Goal: Task Accomplishment & Management: Complete application form

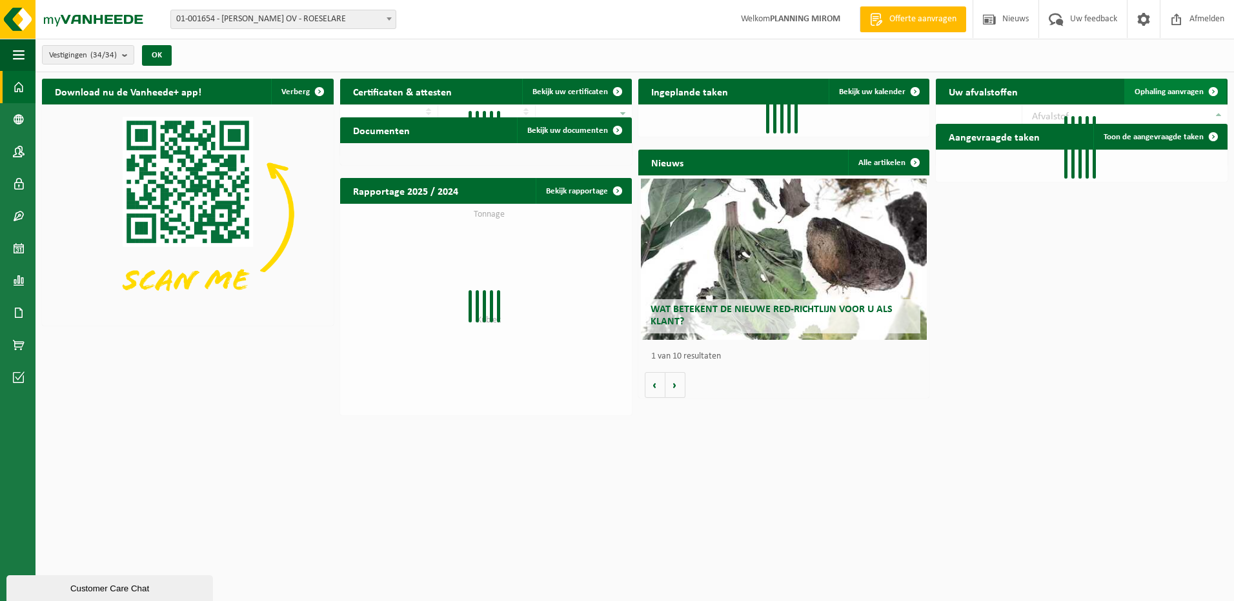
click at [1206, 91] on span at bounding box center [1213, 92] width 26 height 26
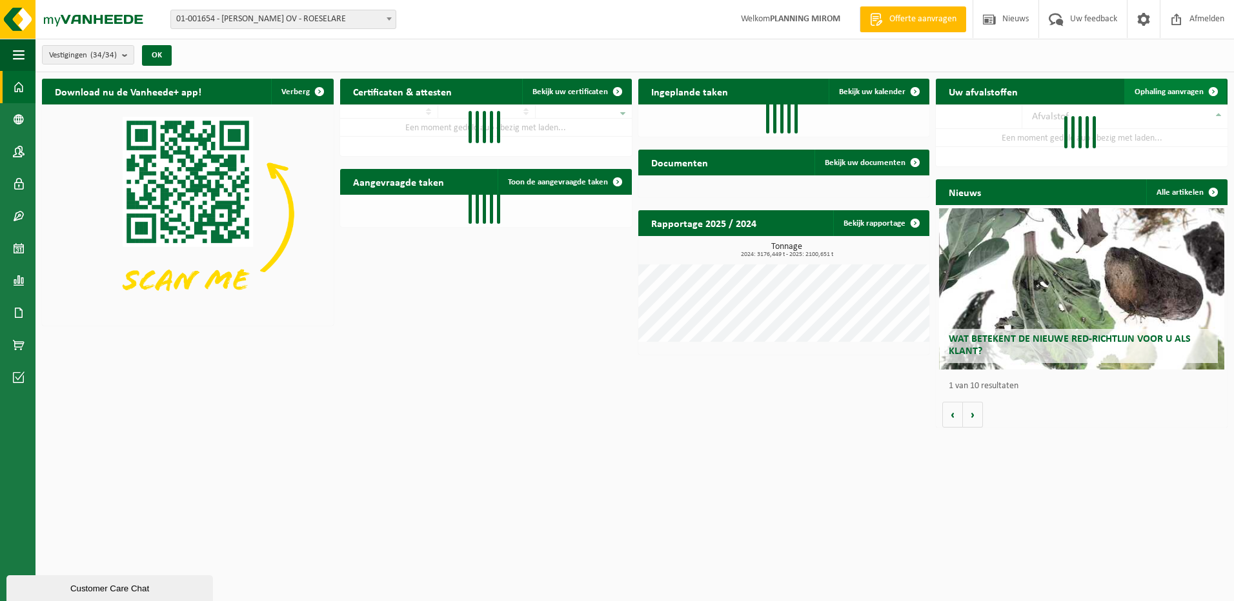
click at [1167, 94] on span "Ophaling aanvragen" at bounding box center [1168, 92] width 69 height 8
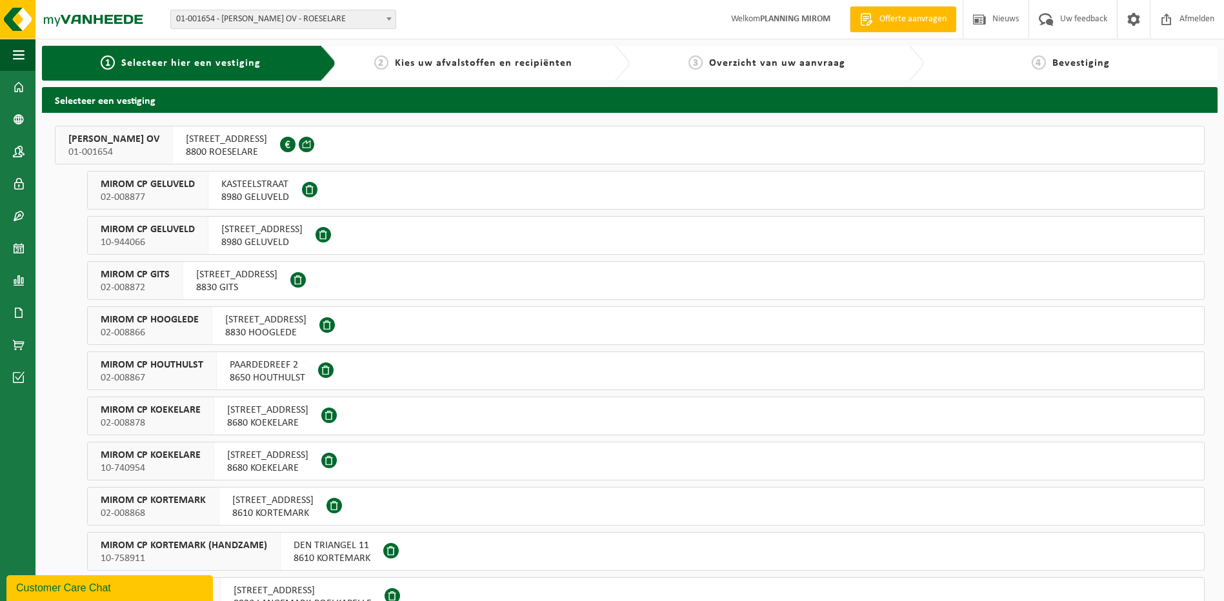
click at [246, 141] on span "OOSTNIEUWKERKSESTEENWEG 121" at bounding box center [226, 139] width 81 height 13
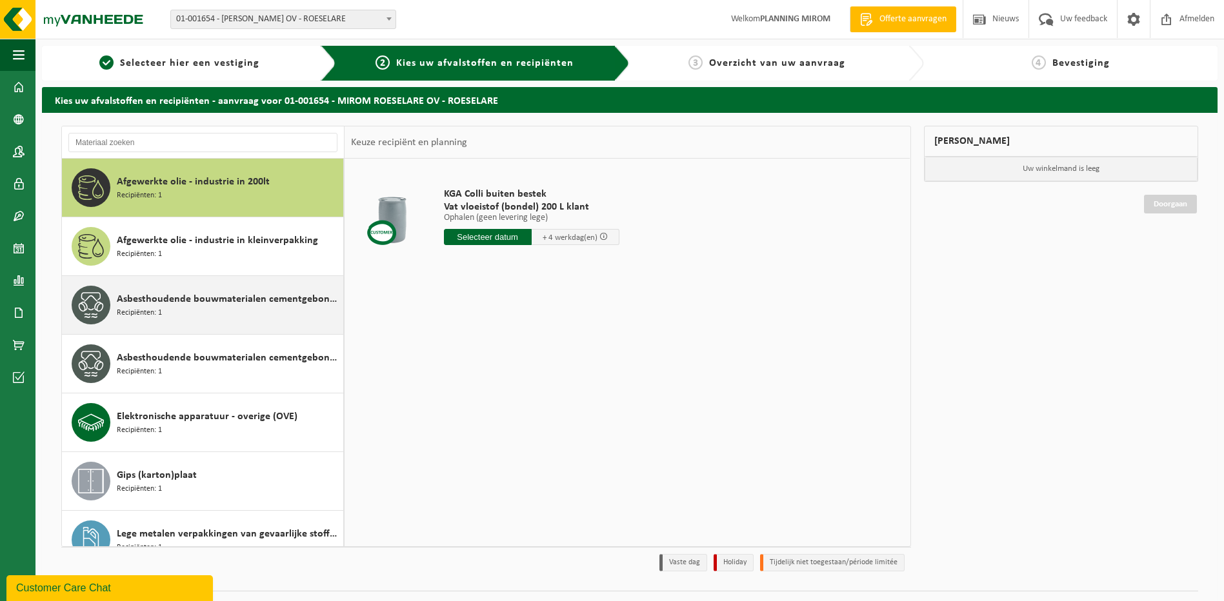
click at [206, 293] on span "Asbesthoudende bouwmaterialen cementgebonden (hechtgebonden)" at bounding box center [228, 299] width 223 height 15
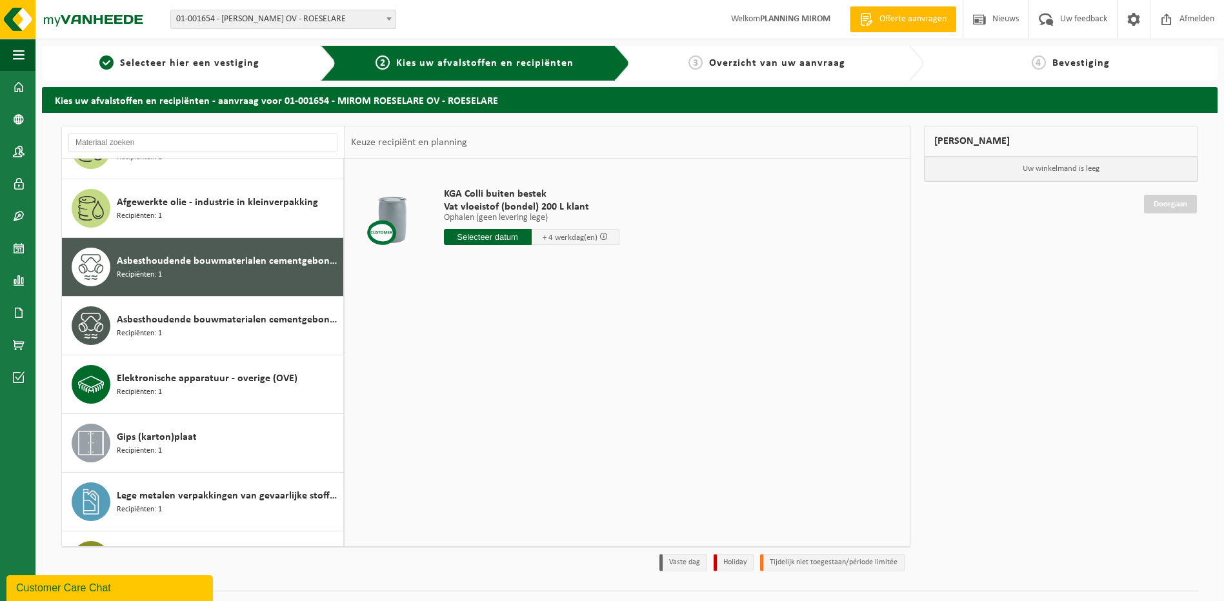
scroll to position [81, 0]
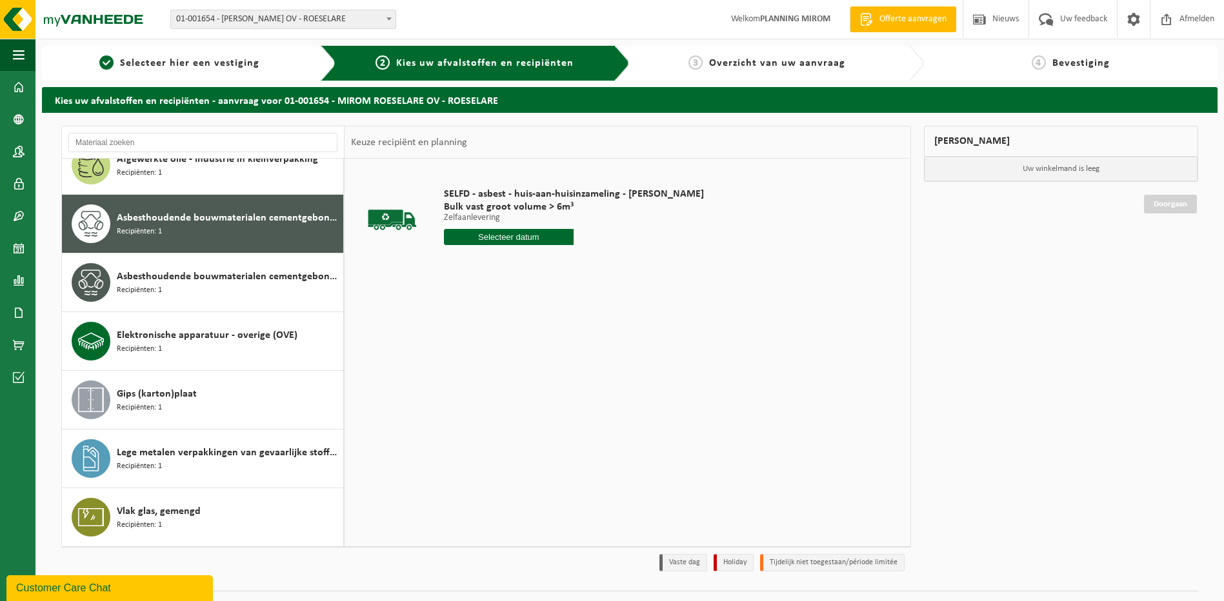
click at [516, 237] on input "text" at bounding box center [509, 237] width 130 height 16
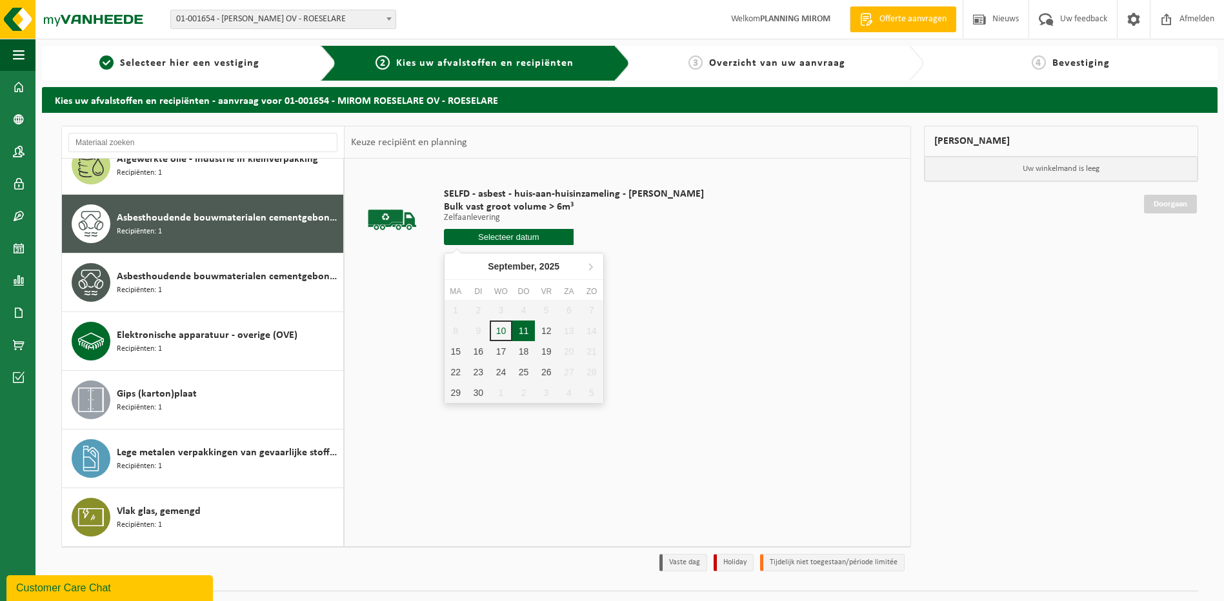
click at [516, 328] on div "11" at bounding box center [523, 331] width 23 height 21
type input "Van 2025-09-11"
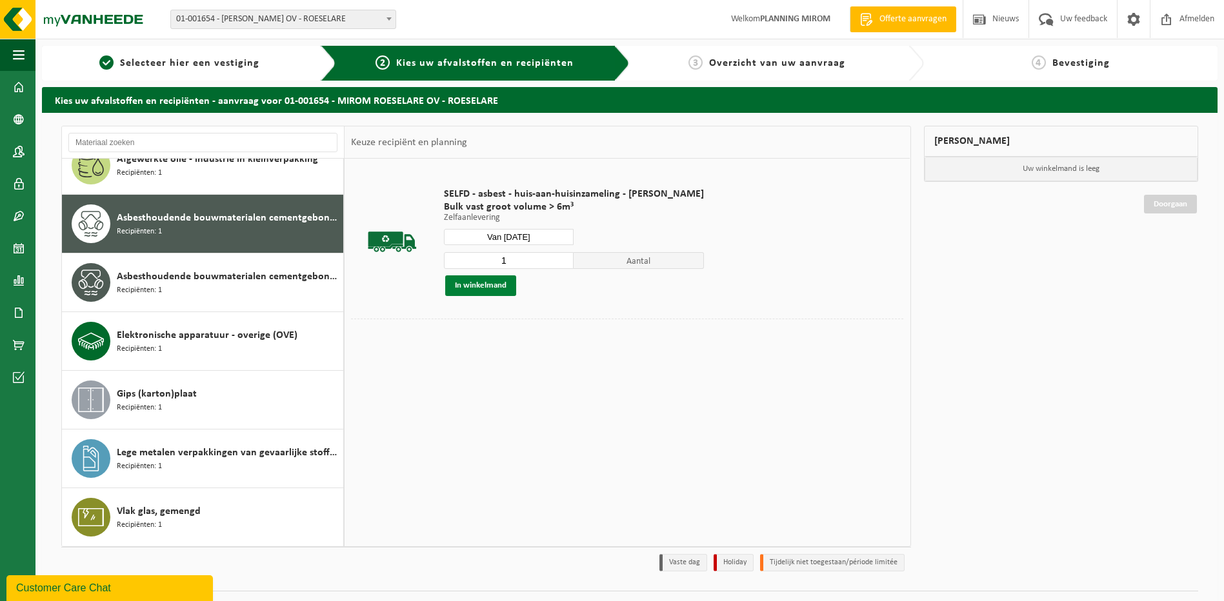
click at [497, 284] on button "In winkelmand" at bounding box center [480, 286] width 71 height 21
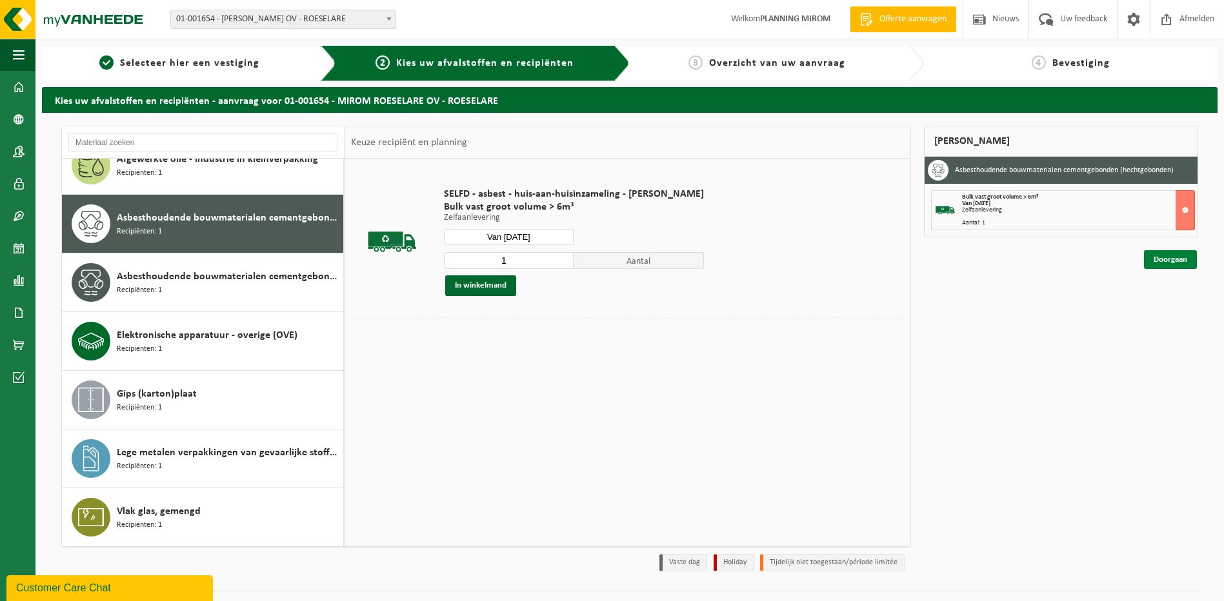
click at [1163, 255] on link "Doorgaan" at bounding box center [1170, 259] width 53 height 19
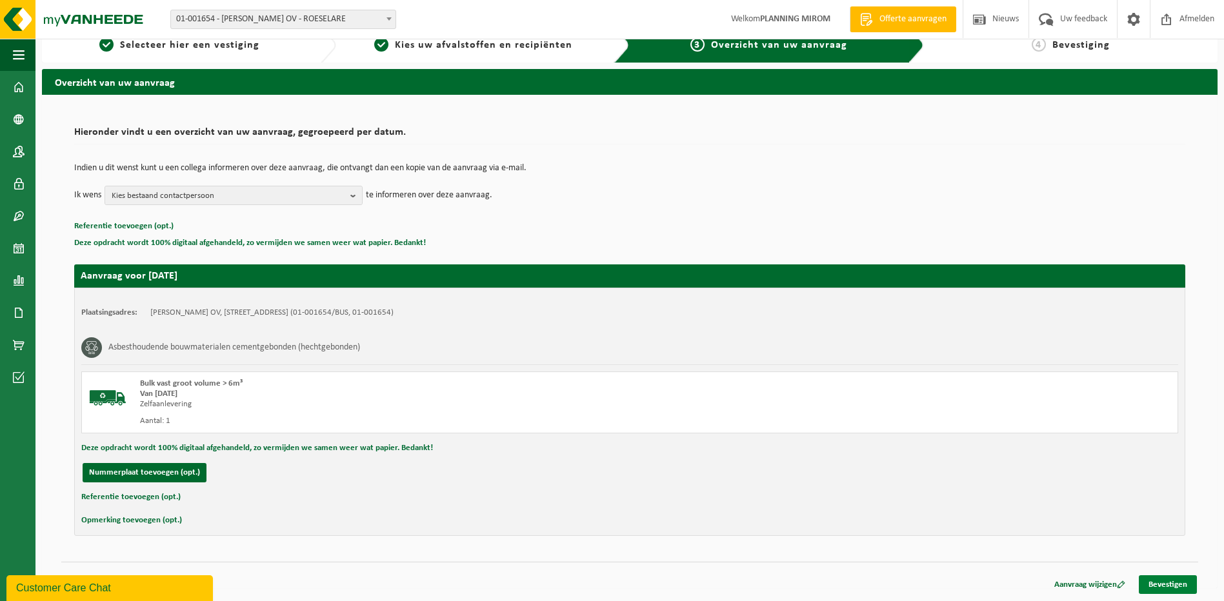
click at [1174, 579] on link "Bevestigen" at bounding box center [1168, 585] width 58 height 19
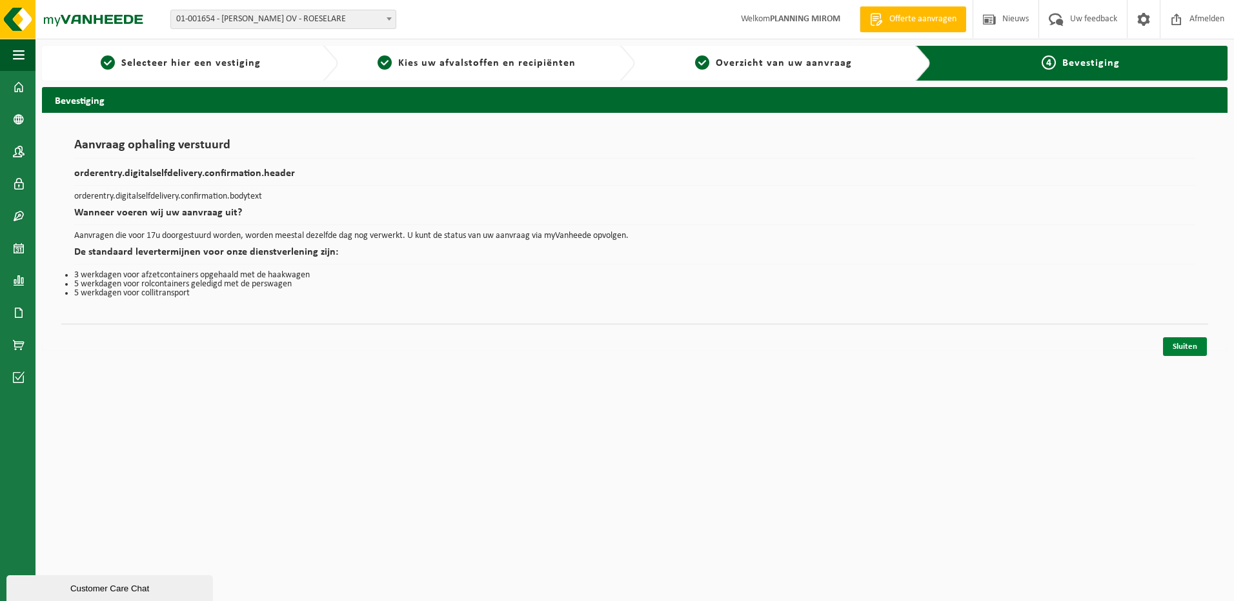
click at [1171, 347] on link "Sluiten" at bounding box center [1185, 346] width 44 height 19
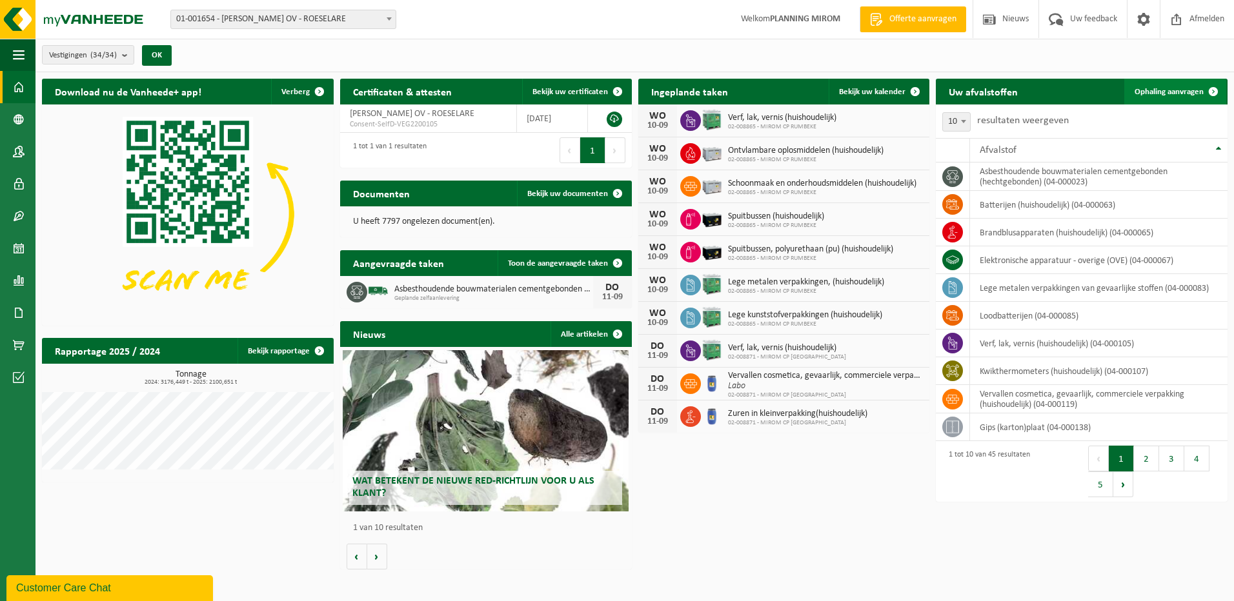
click at [1161, 92] on span "Ophaling aanvragen" at bounding box center [1168, 92] width 69 height 8
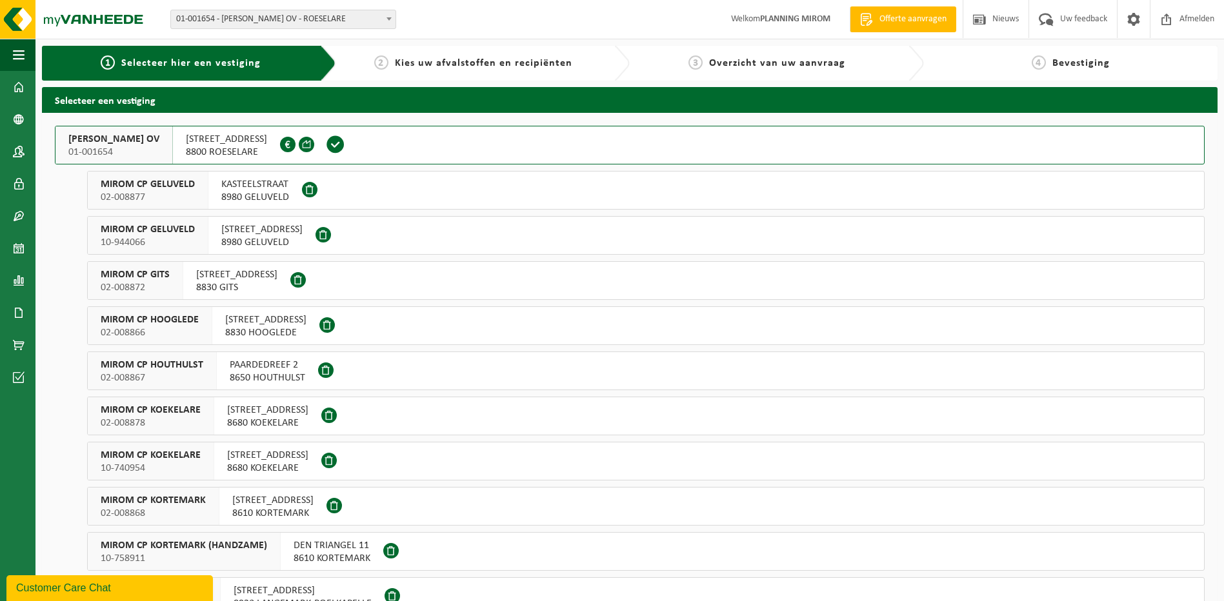
click at [260, 464] on span "8680 KOEKELARE" at bounding box center [267, 468] width 81 height 13
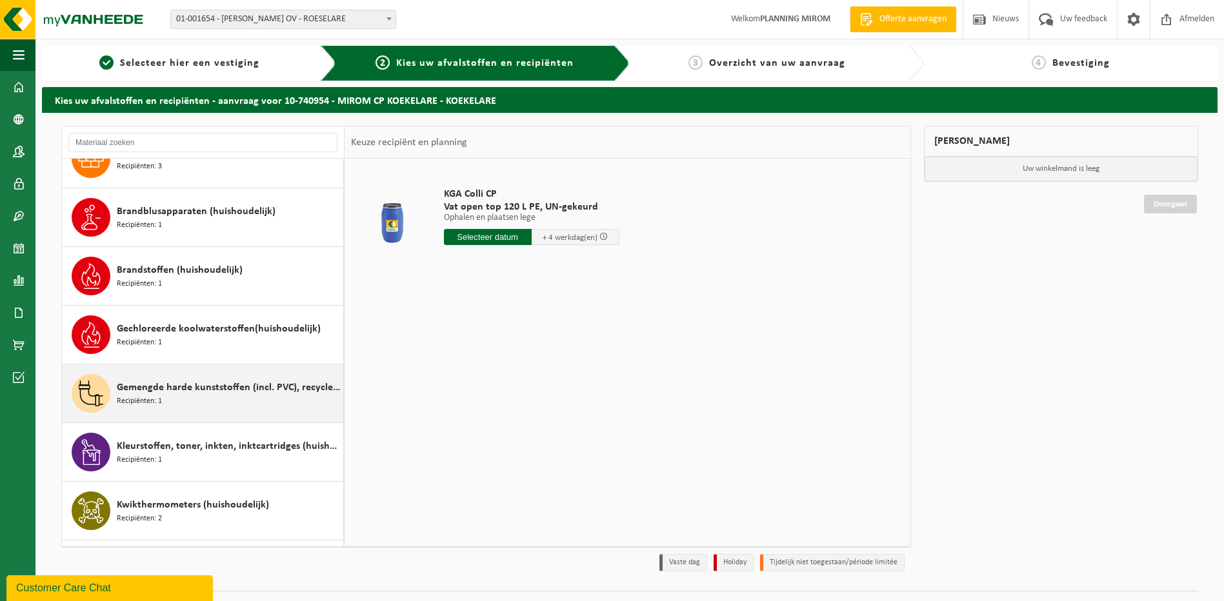
scroll to position [645, 0]
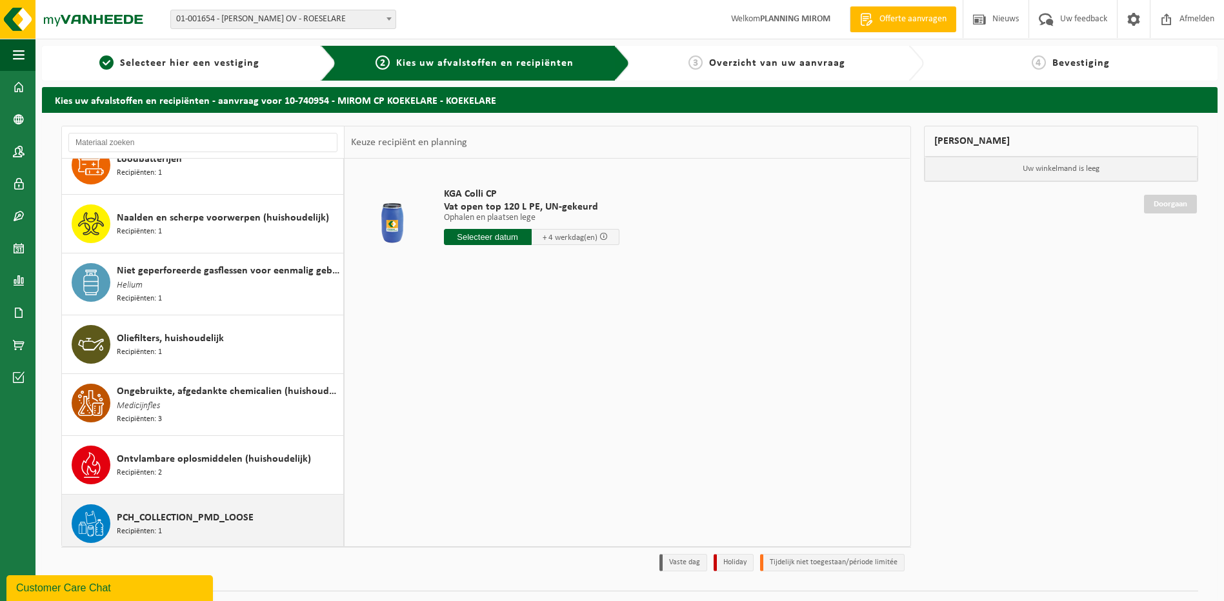
click at [190, 516] on span "PCH_COLLECTION_PMD_LOOSE" at bounding box center [185, 517] width 137 height 15
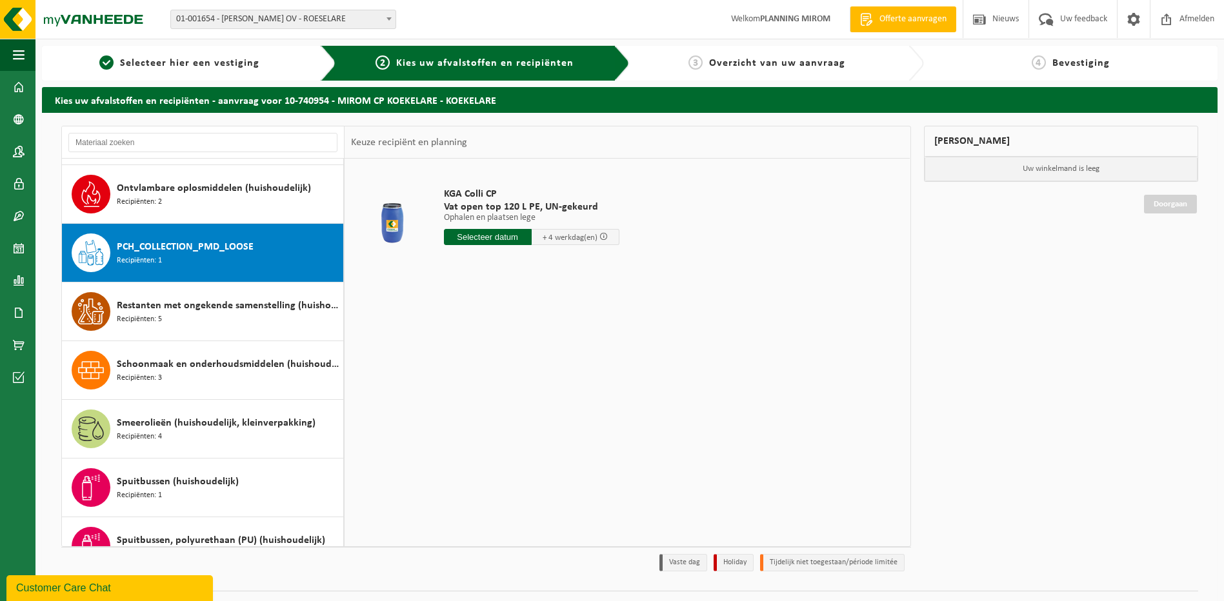
scroll to position [1236, 0]
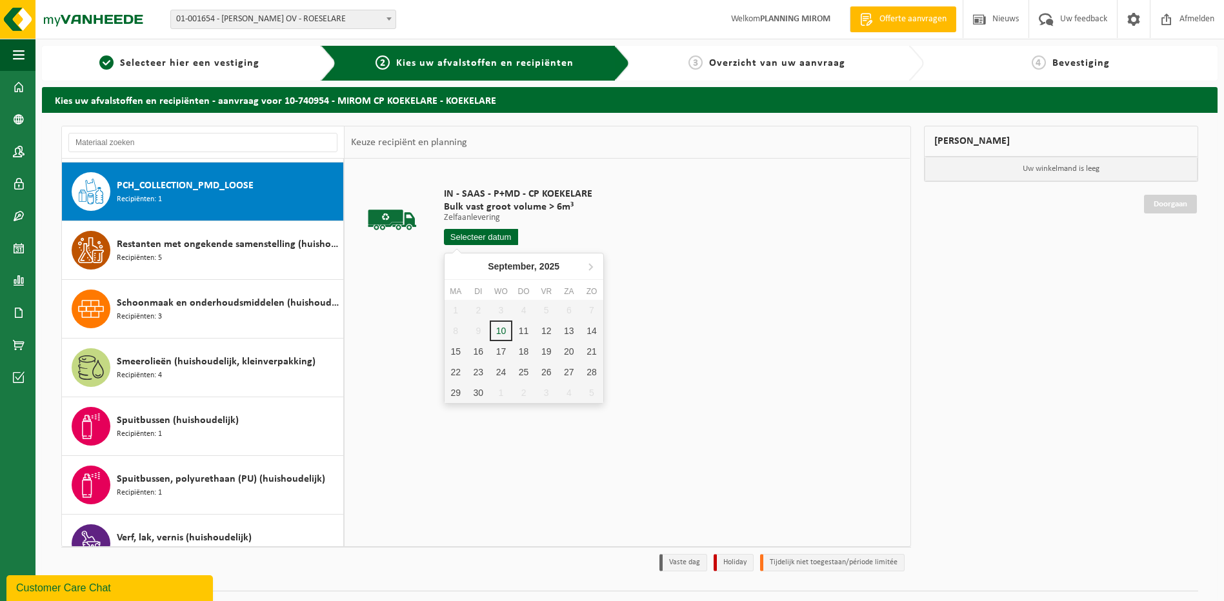
click at [486, 237] on input "text" at bounding box center [481, 237] width 74 height 16
click at [524, 331] on div "11" at bounding box center [523, 331] width 23 height 21
type input "Van [DATE]"
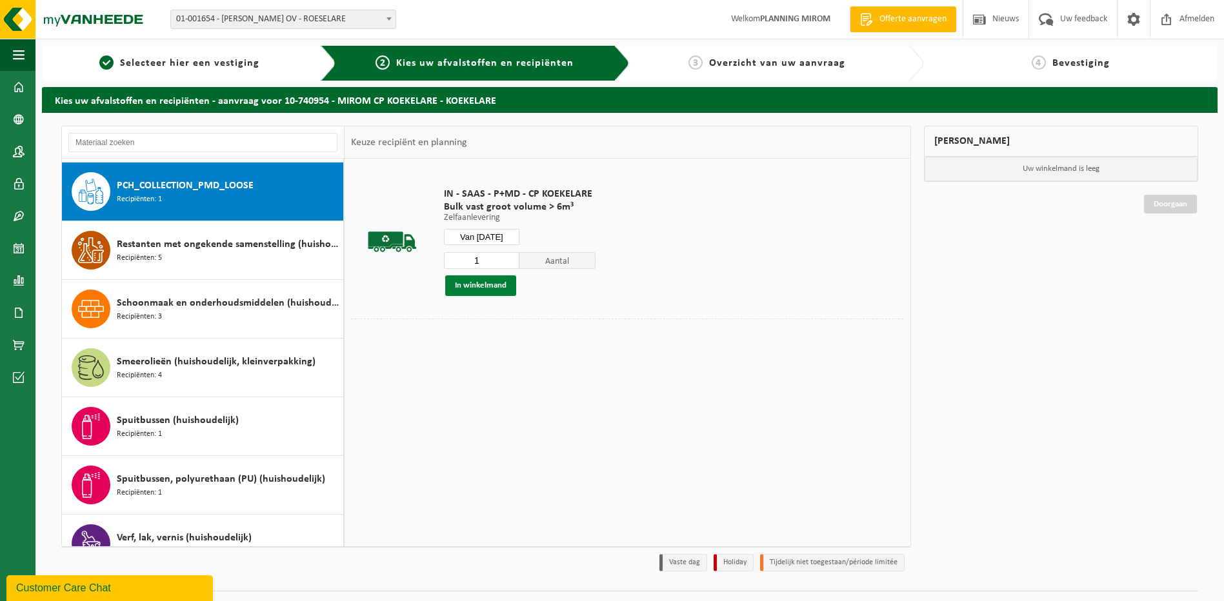
click at [500, 279] on button "In winkelmand" at bounding box center [480, 286] width 71 height 21
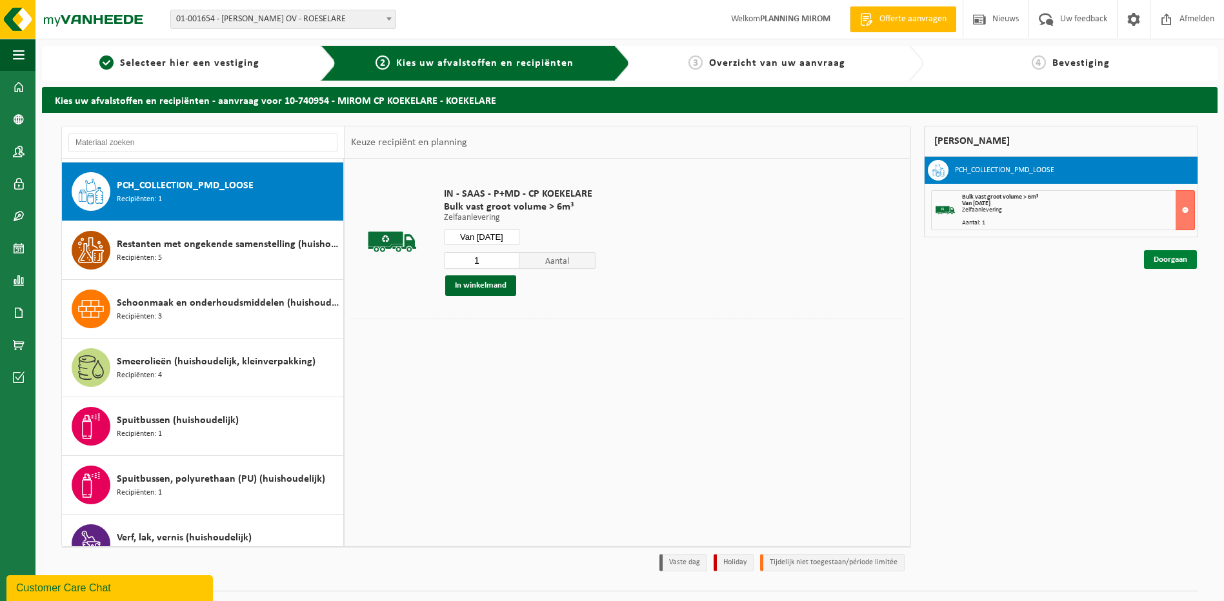
click at [1157, 260] on link "Doorgaan" at bounding box center [1170, 259] width 53 height 19
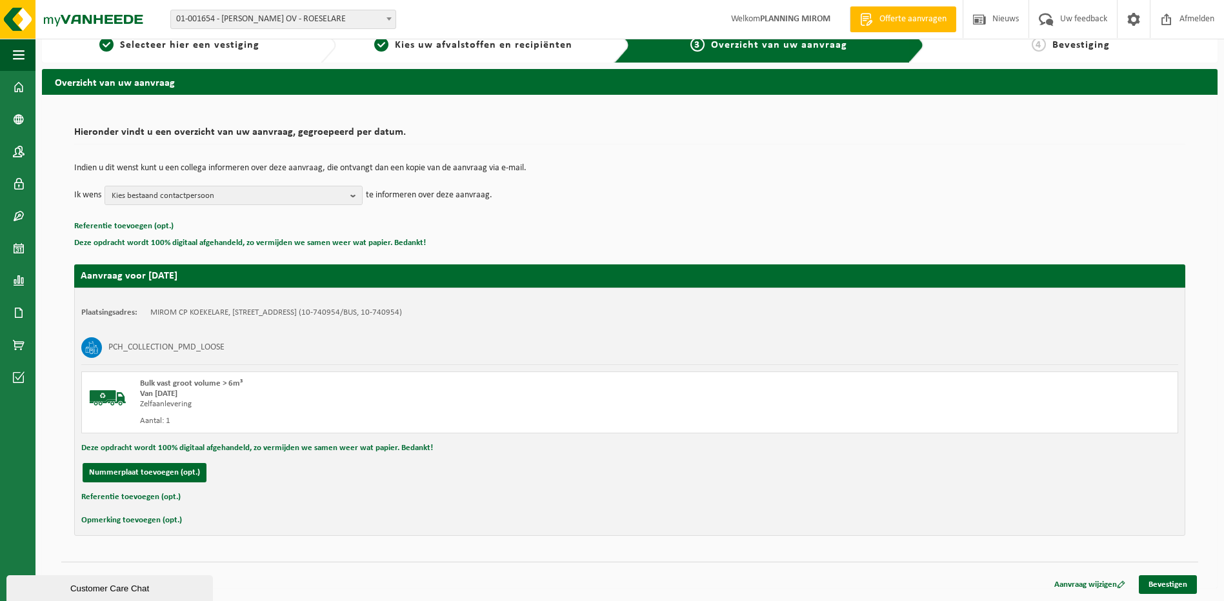
click at [1173, 572] on div "Aanvraag wijzigen Bevestigen" at bounding box center [629, 569] width 1137 height 14
click at [1172, 580] on link "Bevestigen" at bounding box center [1168, 585] width 58 height 19
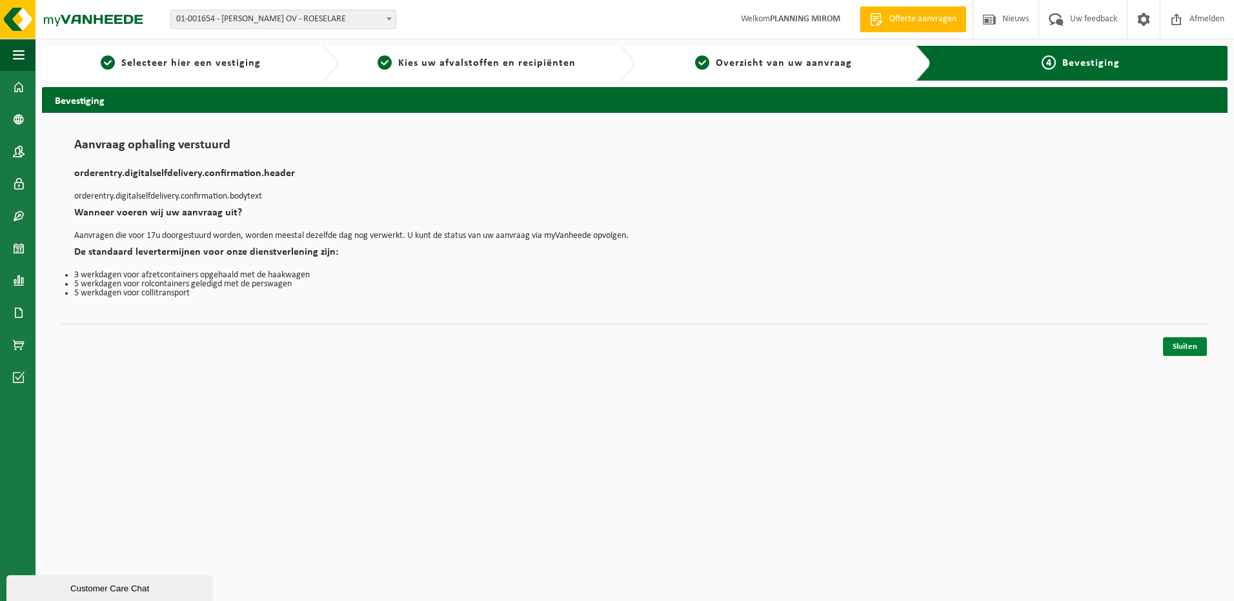
click at [1181, 343] on link "Sluiten" at bounding box center [1185, 346] width 44 height 19
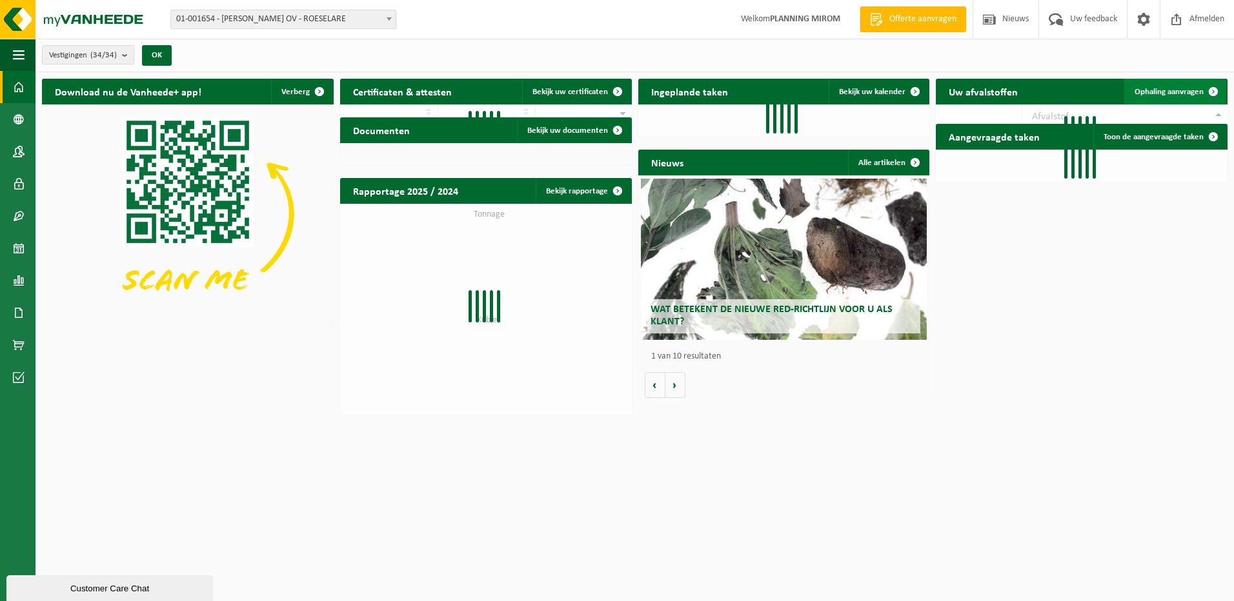
click at [1167, 90] on span "Ophaling aanvragen" at bounding box center [1168, 92] width 69 height 8
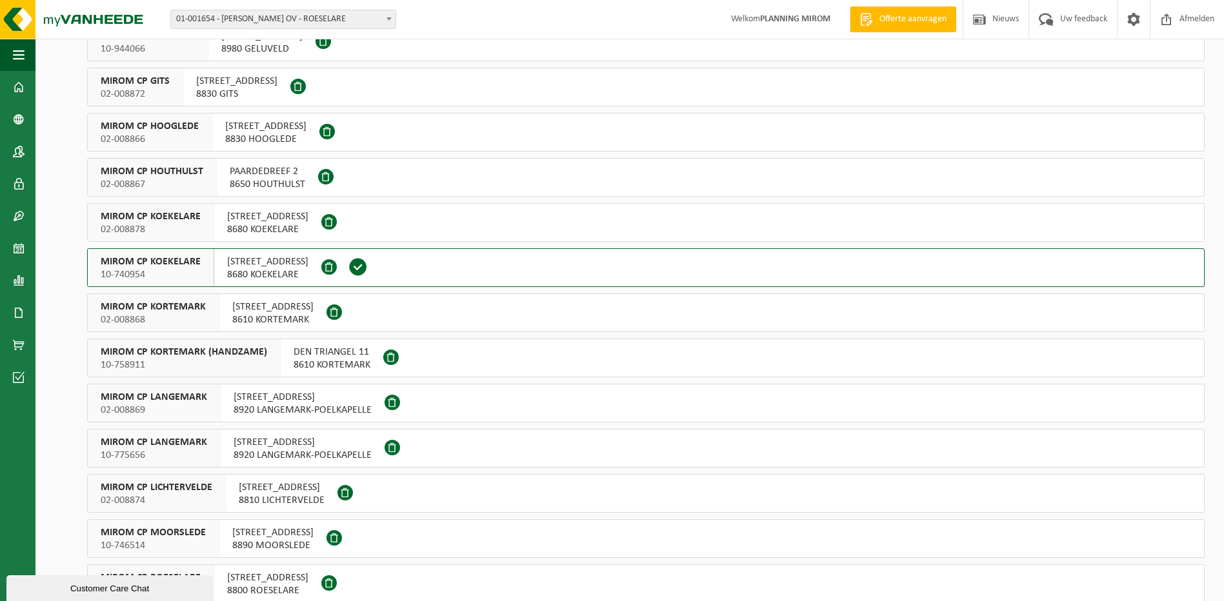
scroll to position [323, 0]
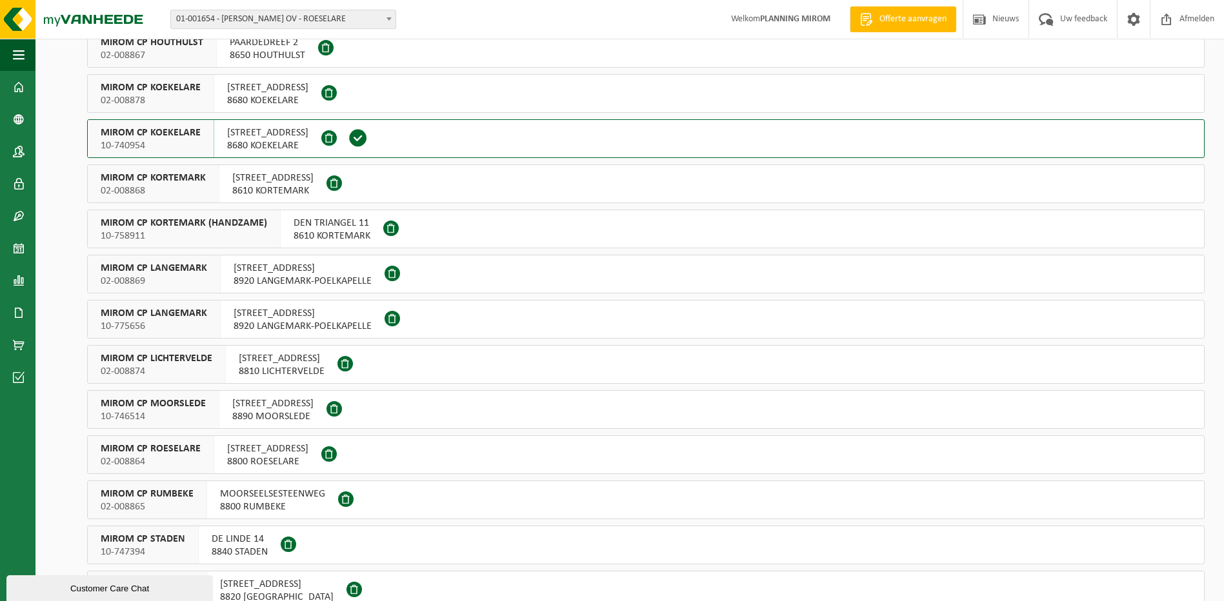
click at [278, 377] on span "8810 LICHTERVELDE" at bounding box center [282, 371] width 86 height 13
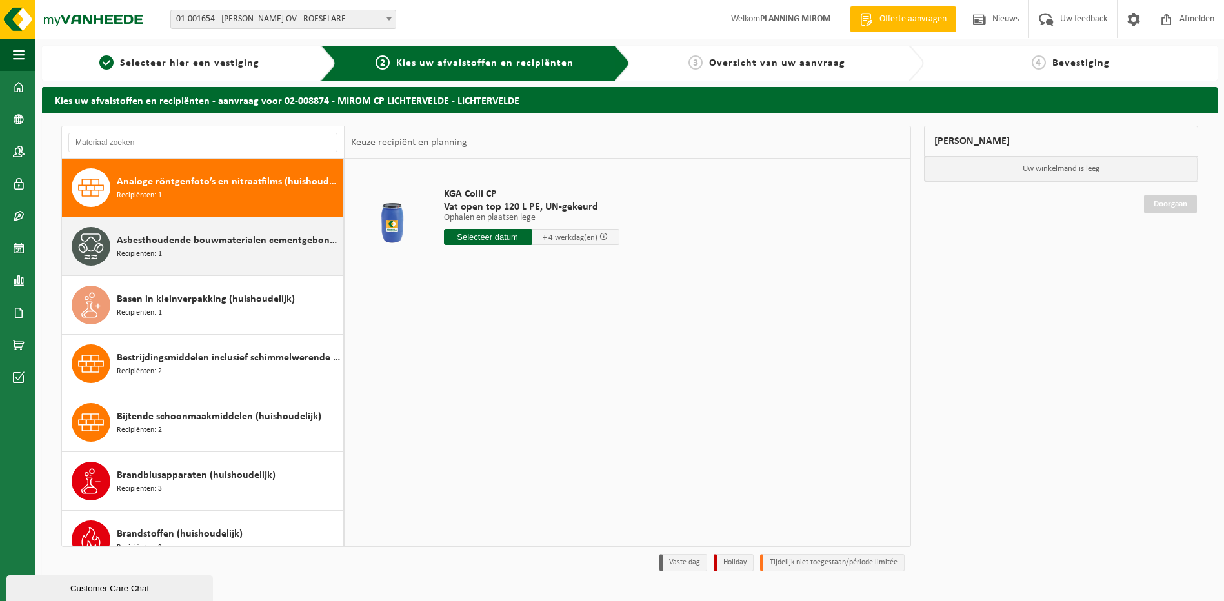
click at [212, 245] on span "Asbesthoudende bouwmaterialen cementgebonden (hechtgebonden)" at bounding box center [228, 240] width 223 height 15
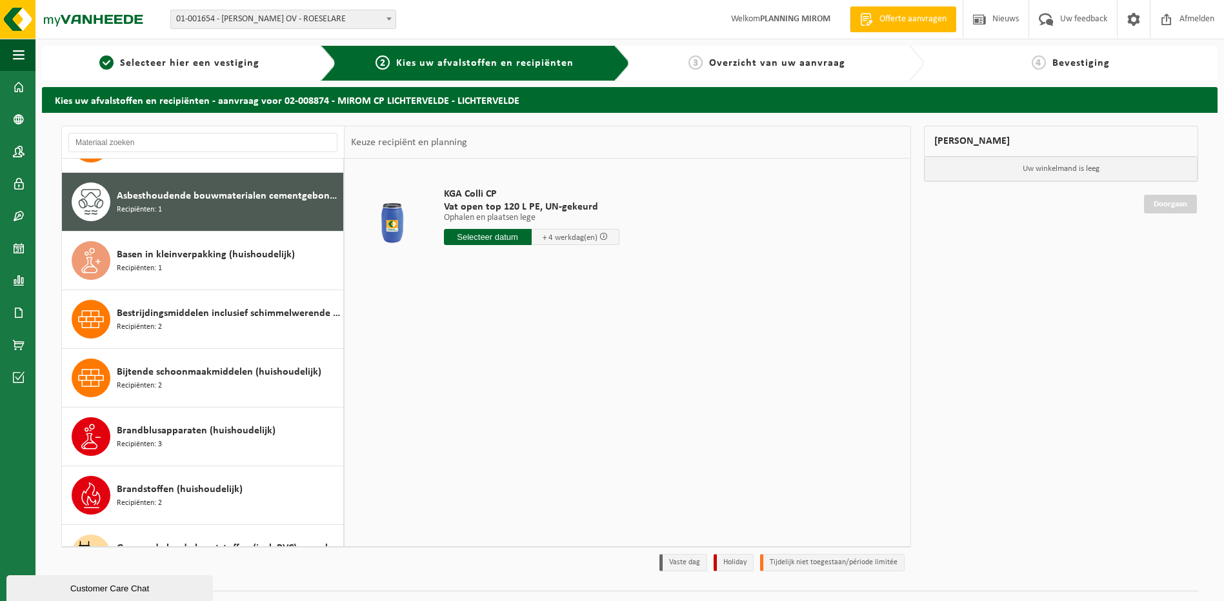
scroll to position [59, 0]
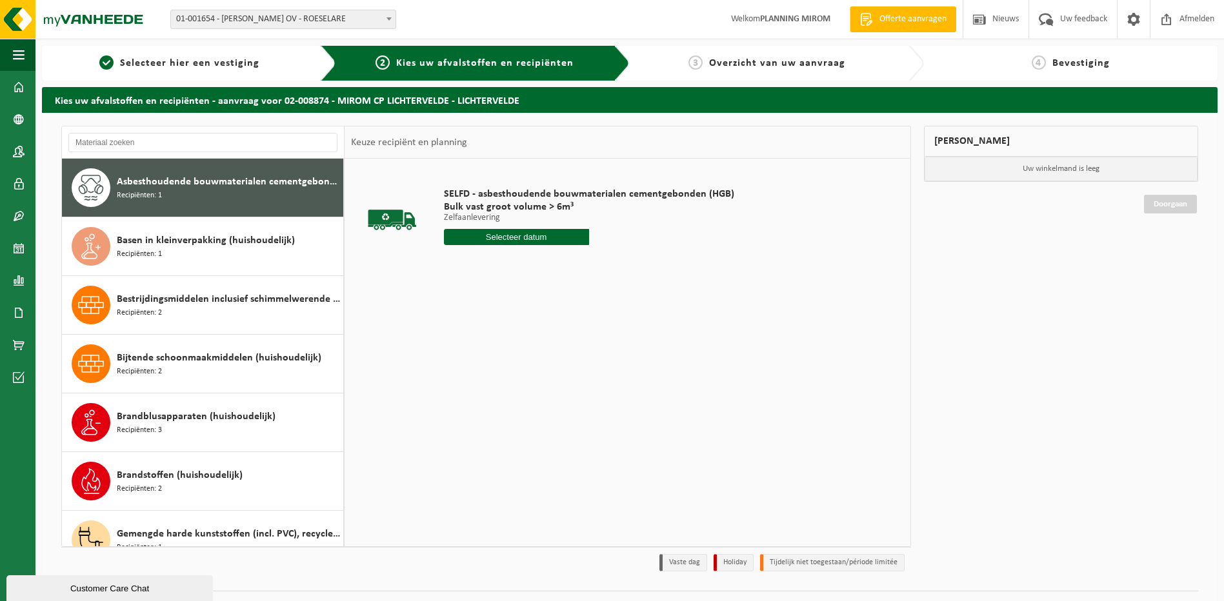
click at [543, 243] on input "text" at bounding box center [516, 237] width 145 height 16
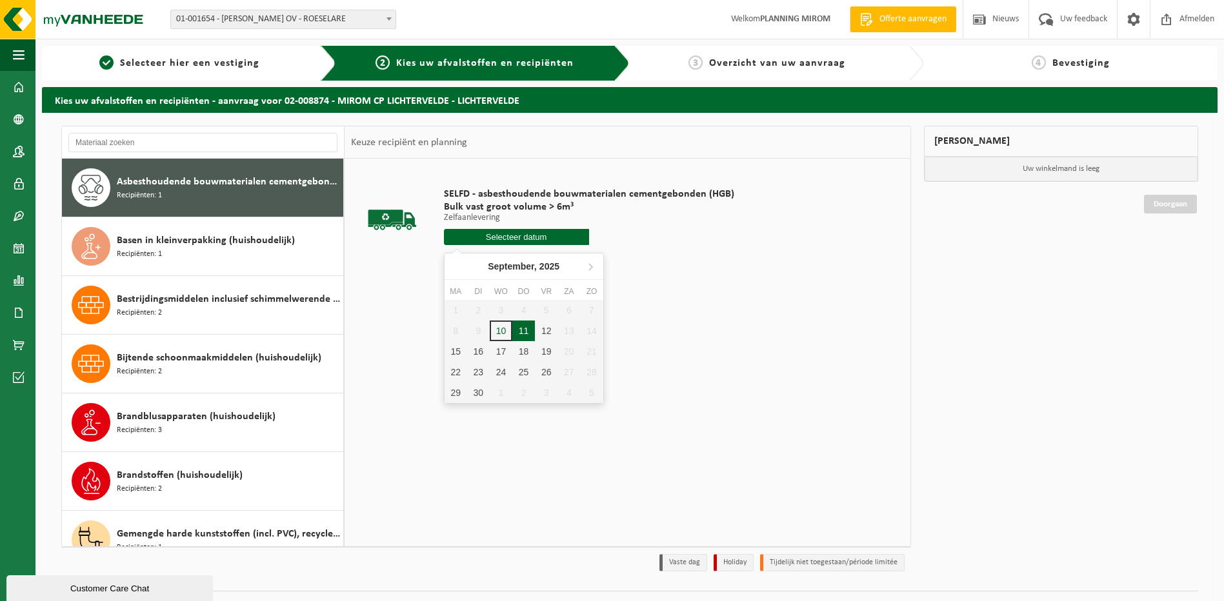
click at [523, 336] on div "11" at bounding box center [523, 331] width 23 height 21
type input "Van [DATE]"
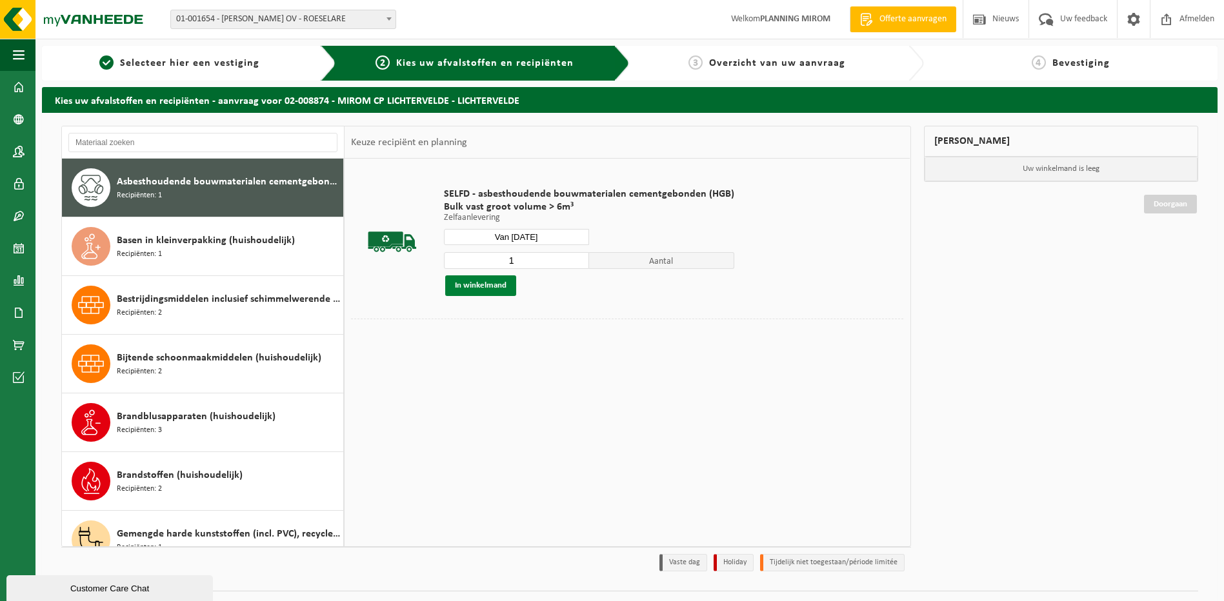
click at [489, 291] on button "In winkelmand" at bounding box center [480, 286] width 71 height 21
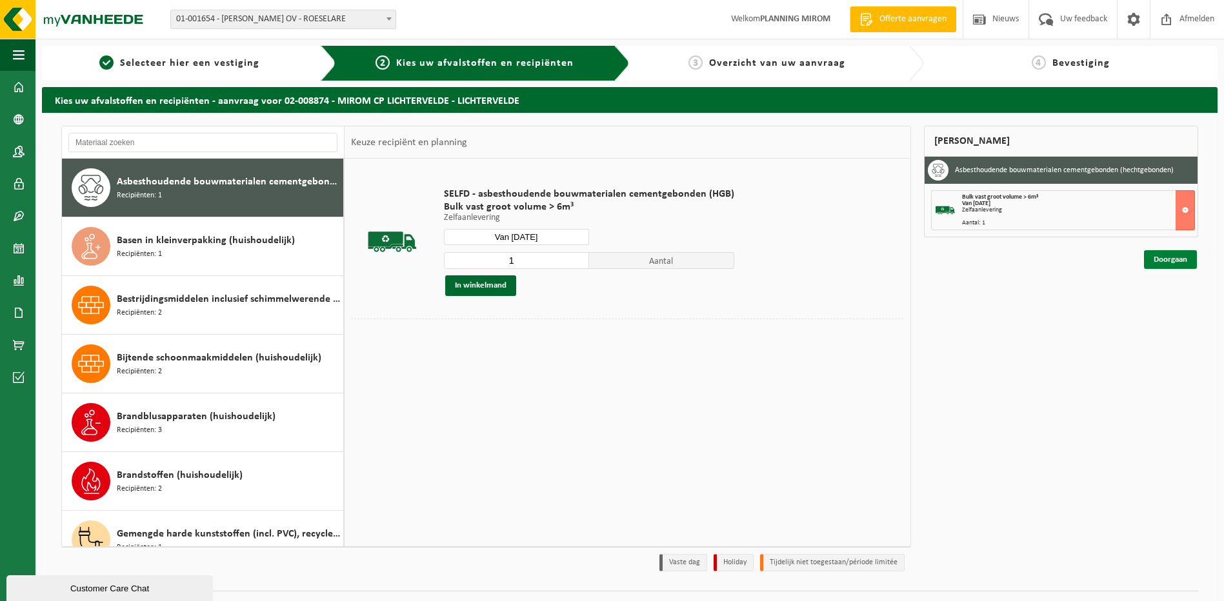
click at [1160, 267] on link "Doorgaan" at bounding box center [1170, 259] width 53 height 19
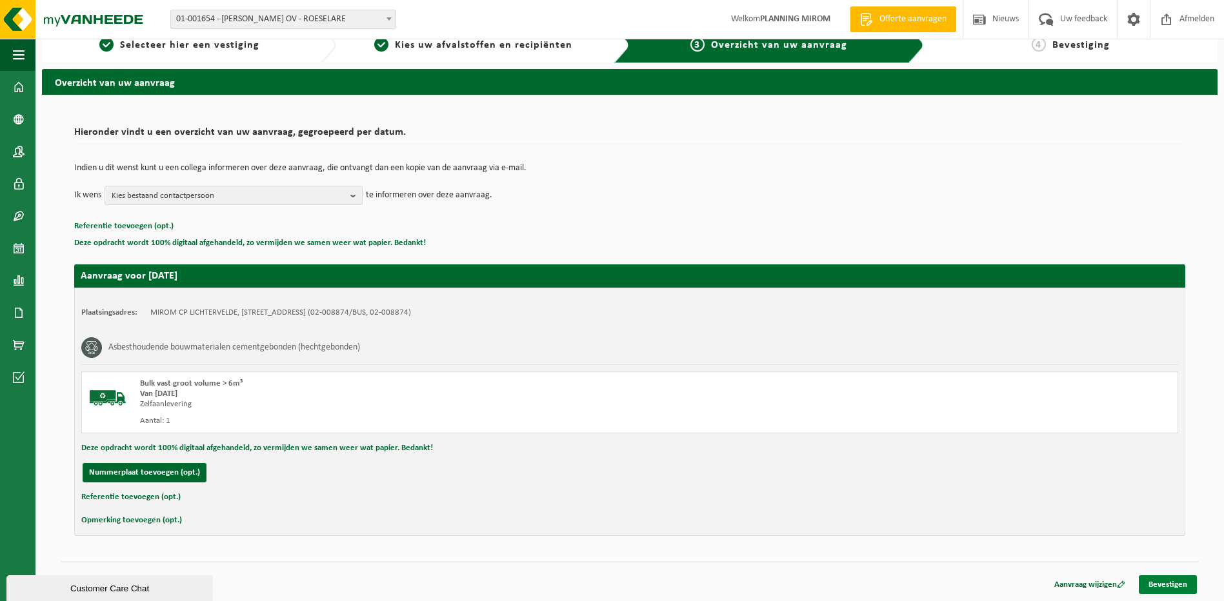
click at [1165, 585] on link "Bevestigen" at bounding box center [1168, 585] width 58 height 19
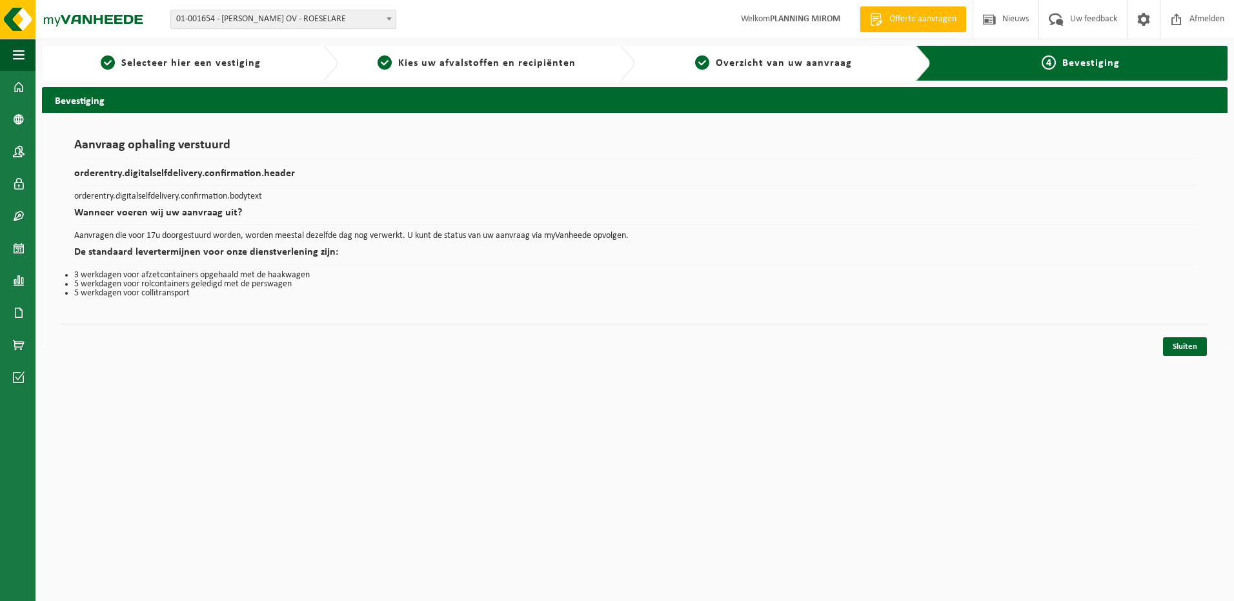
click at [1196, 337] on div "Sluiten" at bounding box center [634, 331] width 1147 height 14
click at [1196, 345] on link "Sluiten" at bounding box center [1185, 346] width 44 height 19
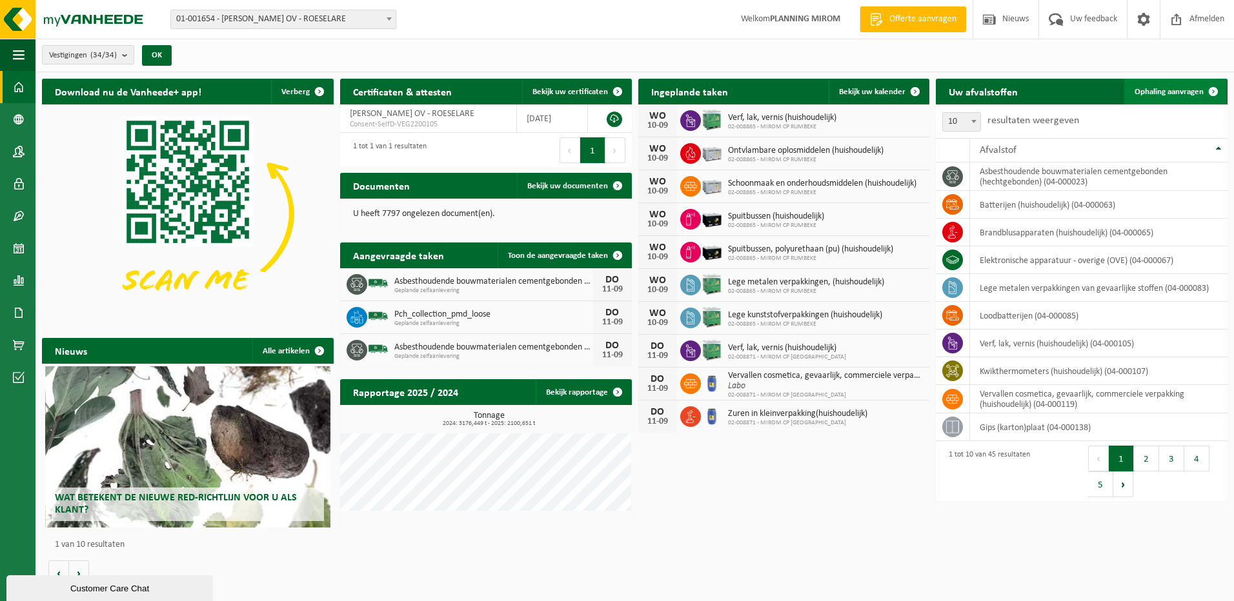
click at [1194, 85] on link "Ophaling aanvragen" at bounding box center [1175, 92] width 102 height 26
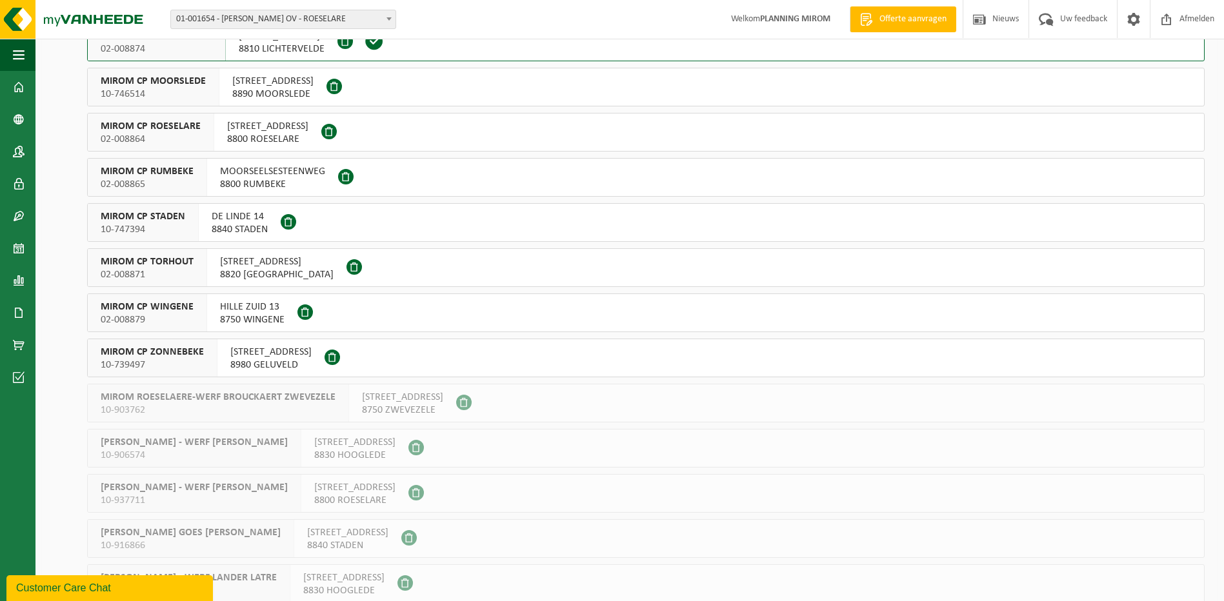
scroll to position [387, 0]
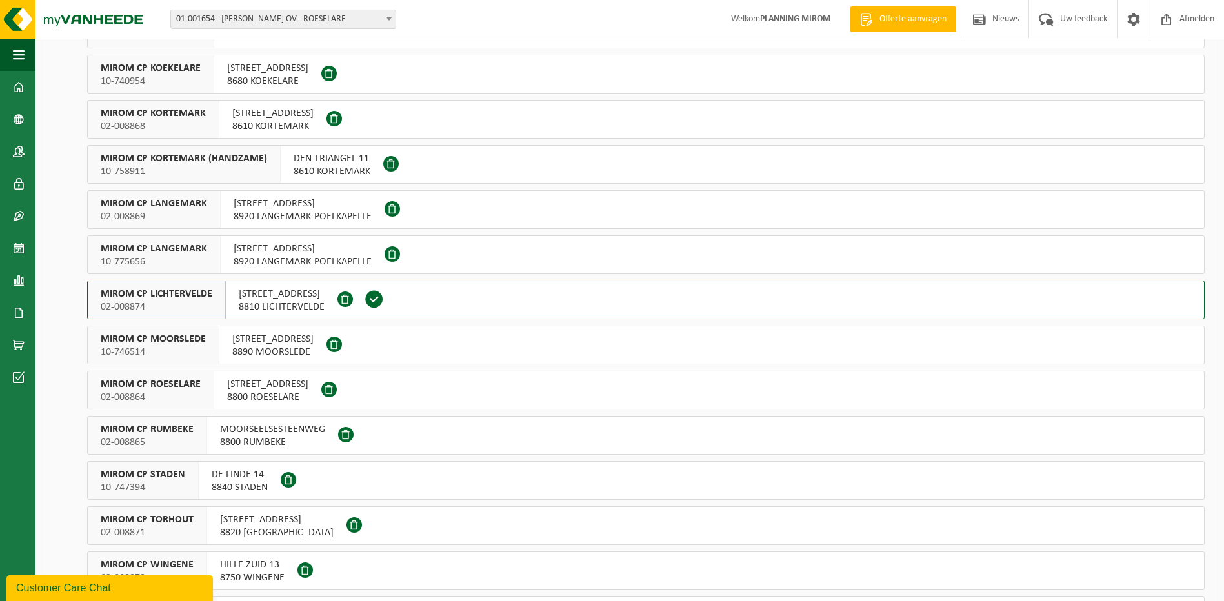
click at [282, 242] on div "[STREET_ADDRESS]" at bounding box center [303, 254] width 164 height 37
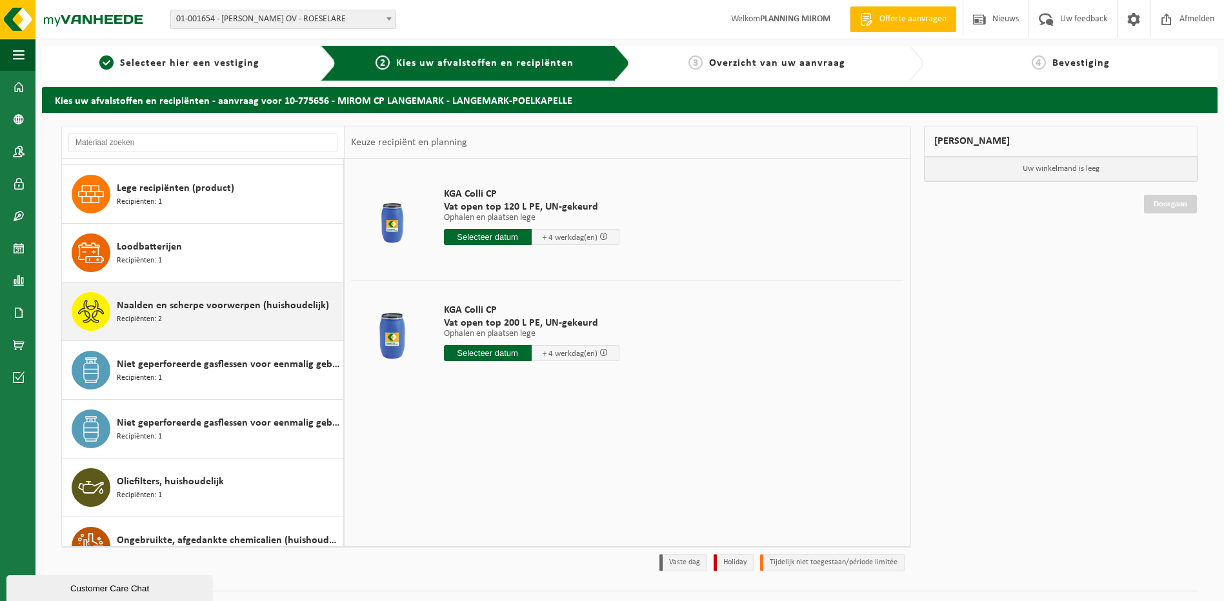
scroll to position [710, 0]
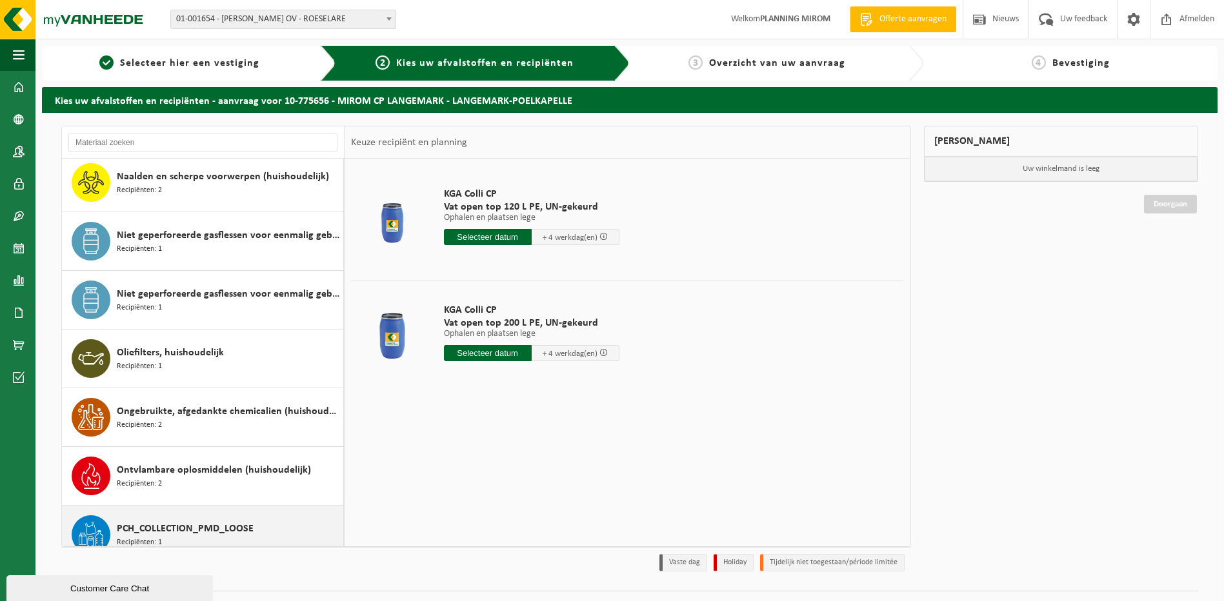
click at [128, 526] on span "PCH_COLLECTION_PMD_LOOSE" at bounding box center [185, 528] width 137 height 15
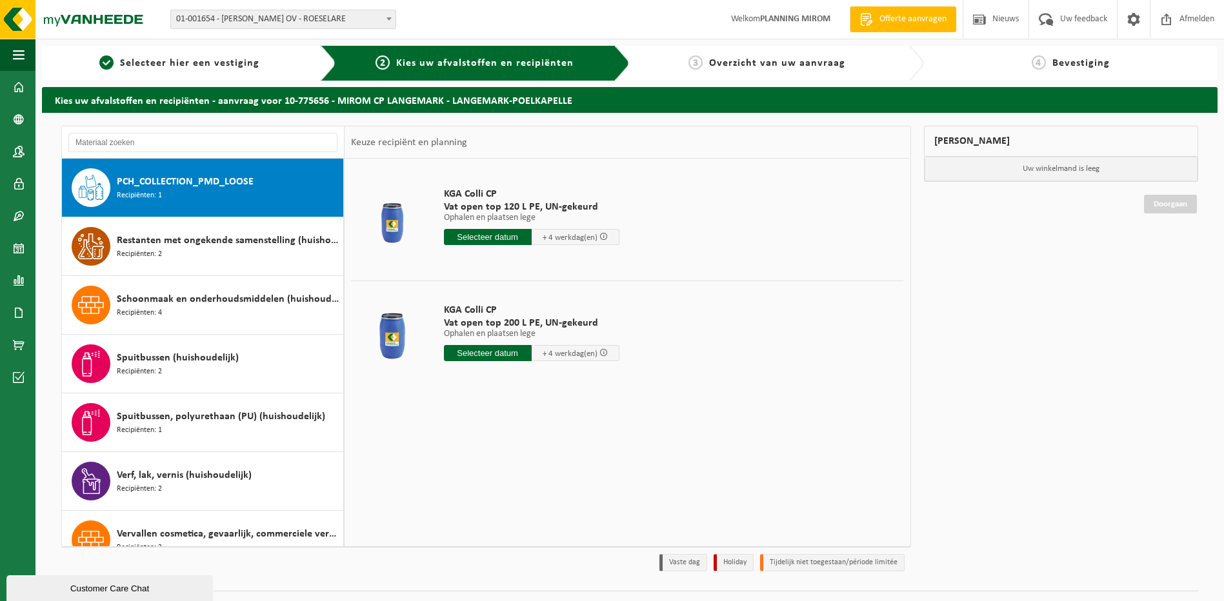
scroll to position [1057, 0]
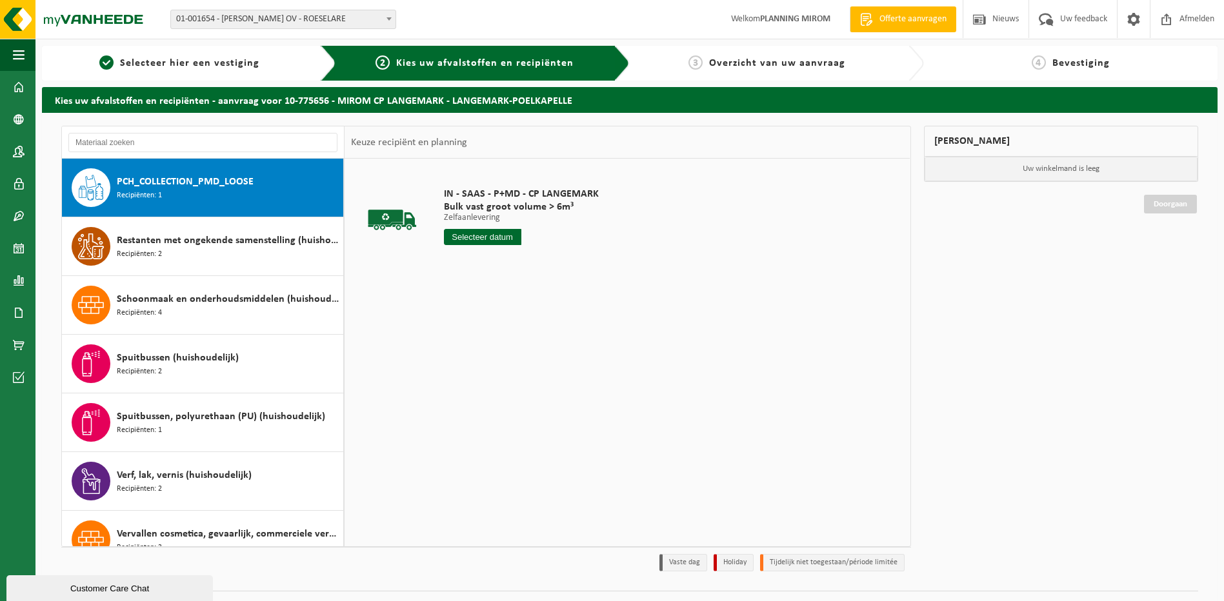
click at [437, 234] on div "IN - SAAS - P+MD - CP LANGEMARK Bulk vast groot volume > 6m³ Zelfaanlevering Ze…" at bounding box center [521, 220] width 168 height 90
click at [474, 235] on input "text" at bounding box center [482, 237] width 77 height 16
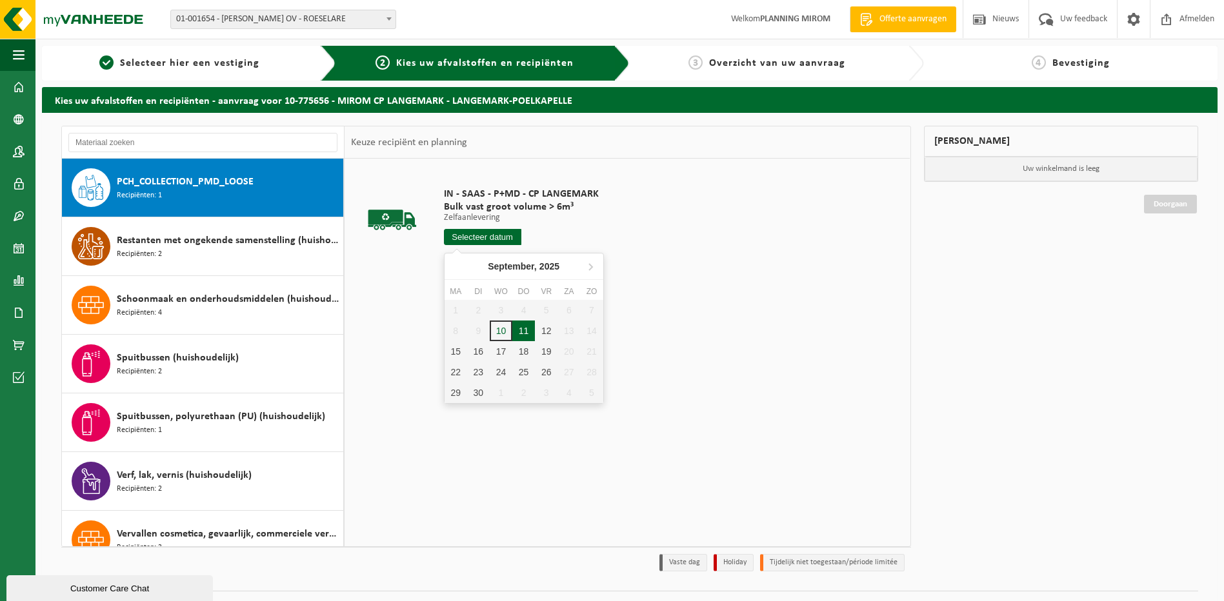
click at [521, 336] on div "11" at bounding box center [523, 331] width 23 height 21
type input "Van 2025-09-11"
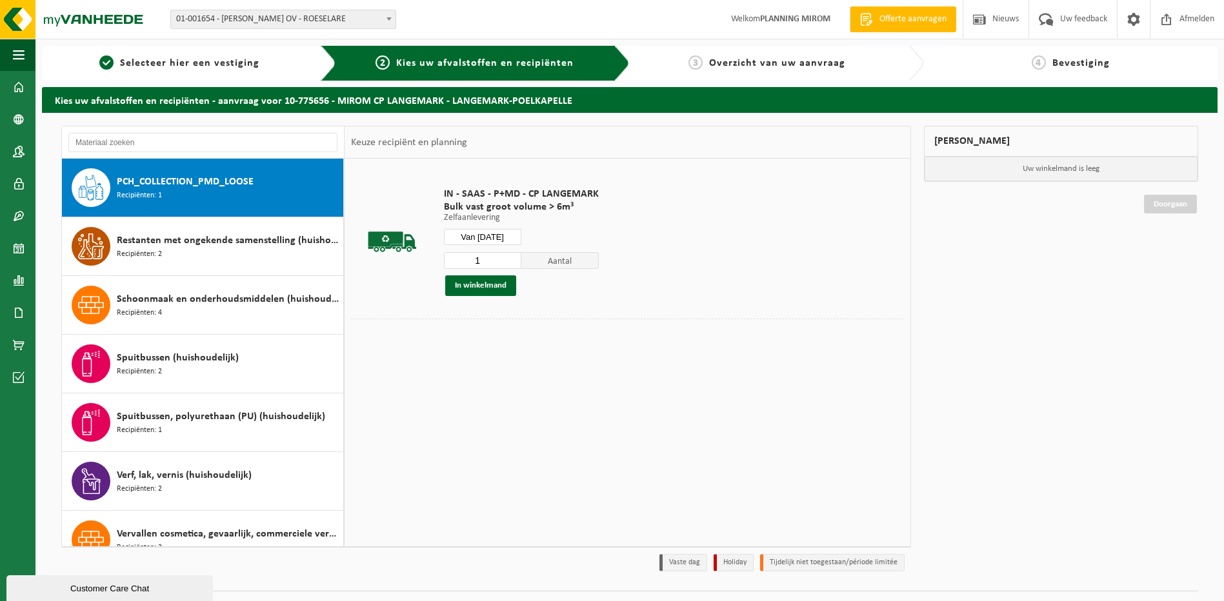
click at [499, 296] on div "IN - SAAS - P+MD - CP LANGEMARK Bulk vast groot volume > 6m³ Zelfaanlevering Ze…" at bounding box center [521, 242] width 168 height 134
click at [497, 291] on button "In winkelmand" at bounding box center [480, 286] width 71 height 21
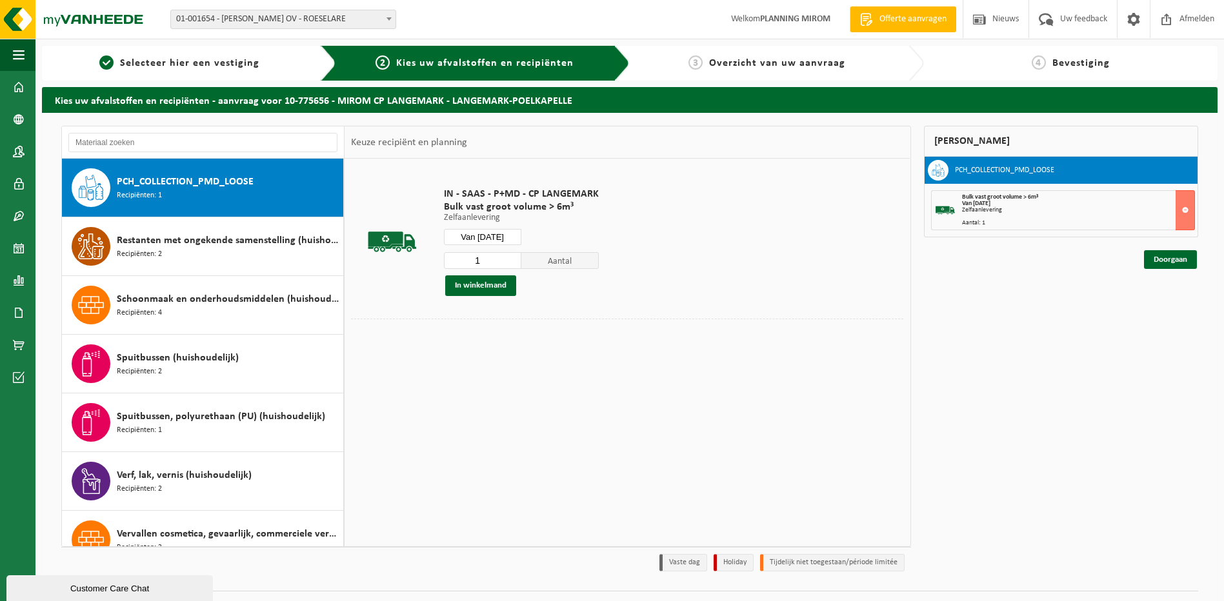
click at [1160, 274] on div "Mijn winkelmand PCH_COLLECTION_PMD_LOOSE Bulk vast groot volume > 6m³ Van 2025-…" at bounding box center [1061, 352] width 288 height 452
click at [1164, 261] on link "Doorgaan" at bounding box center [1170, 259] width 53 height 19
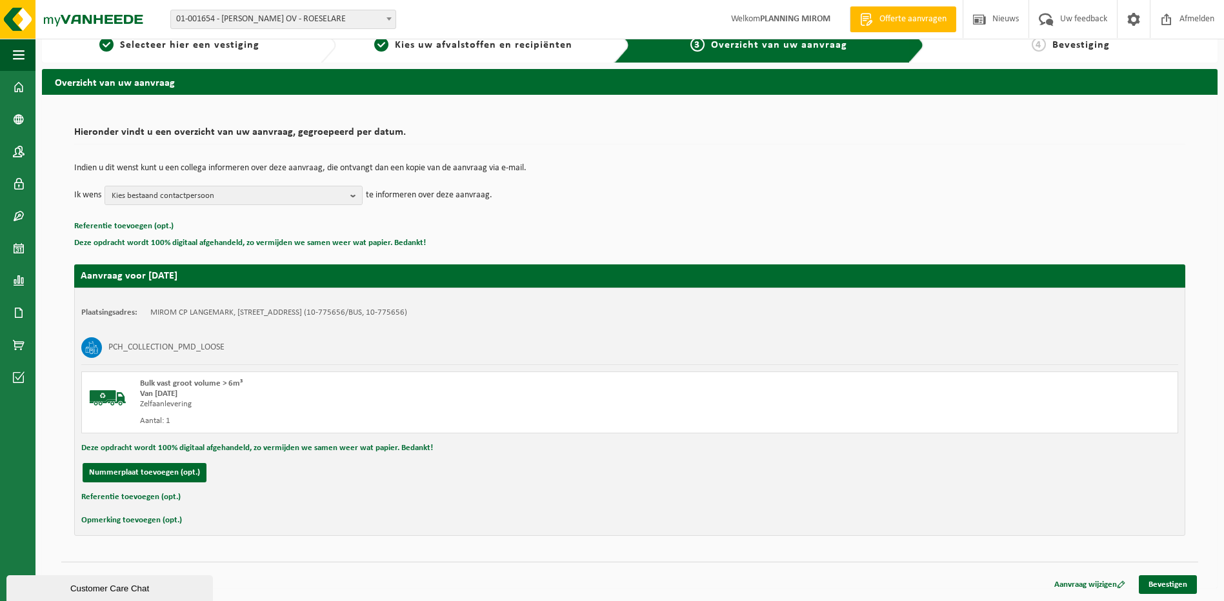
click at [1179, 594] on div "Aanvraag wijzigen Bevestigen" at bounding box center [1120, 585] width 155 height 19
click at [1177, 588] on link "Bevestigen" at bounding box center [1168, 585] width 58 height 19
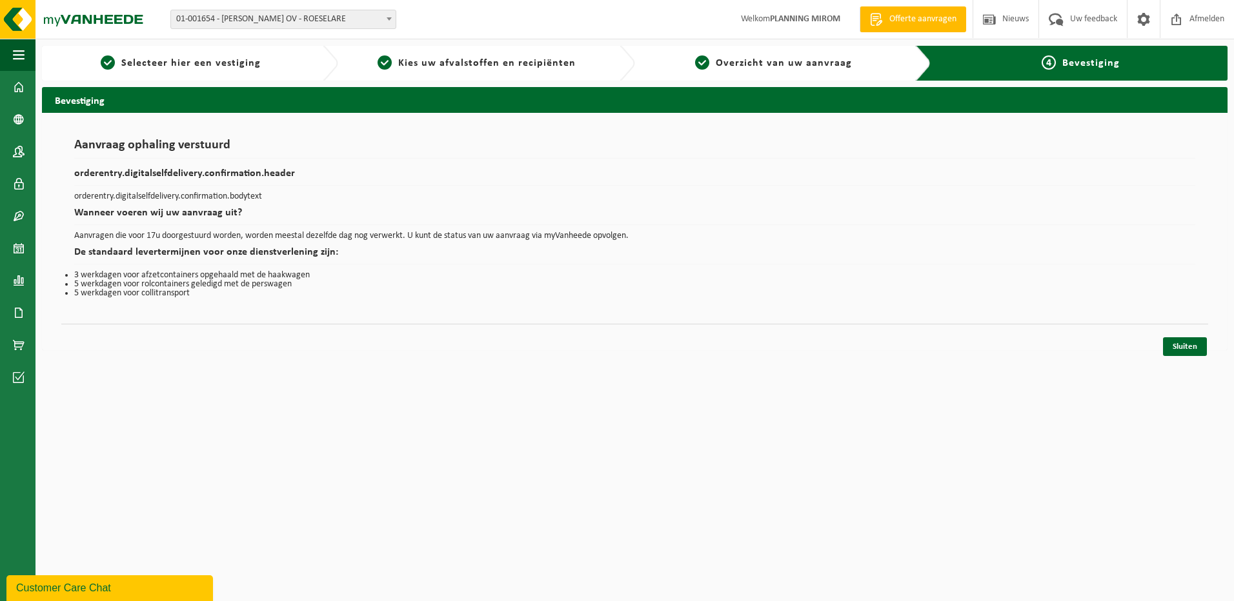
click at [1162, 339] on div "Sluiten" at bounding box center [1184, 346] width 46 height 19
click at [1165, 337] on div "Sluiten" at bounding box center [634, 331] width 1147 height 14
click at [1172, 348] on link "Sluiten" at bounding box center [1185, 346] width 44 height 19
